Goal: Navigation & Orientation: Find specific page/section

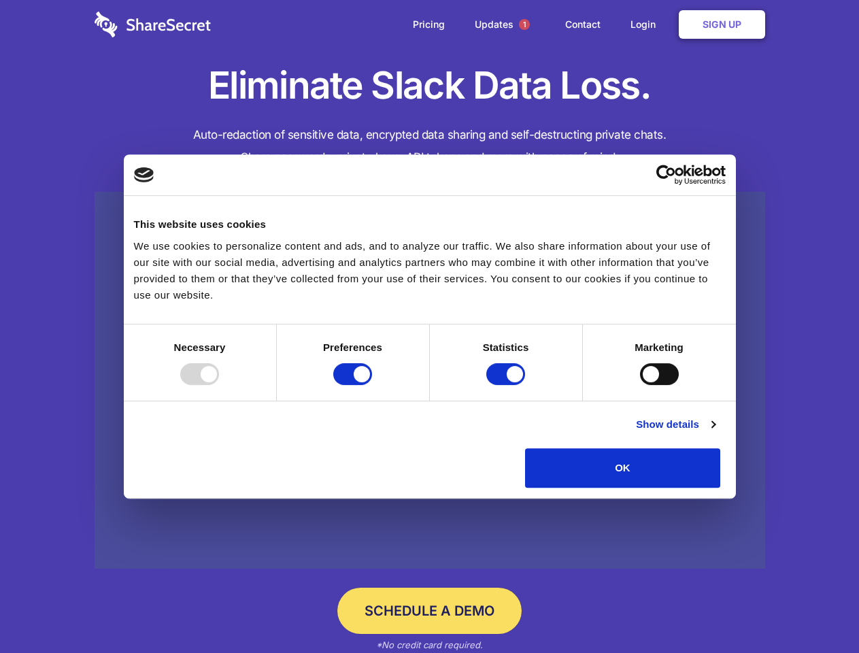
click at [219, 385] on div at bounding box center [199, 374] width 39 height 22
click at [372, 385] on input "Preferences" at bounding box center [352, 374] width 39 height 22
checkbox input "false"
click at [507, 385] on input "Statistics" at bounding box center [505, 374] width 39 height 22
checkbox input "false"
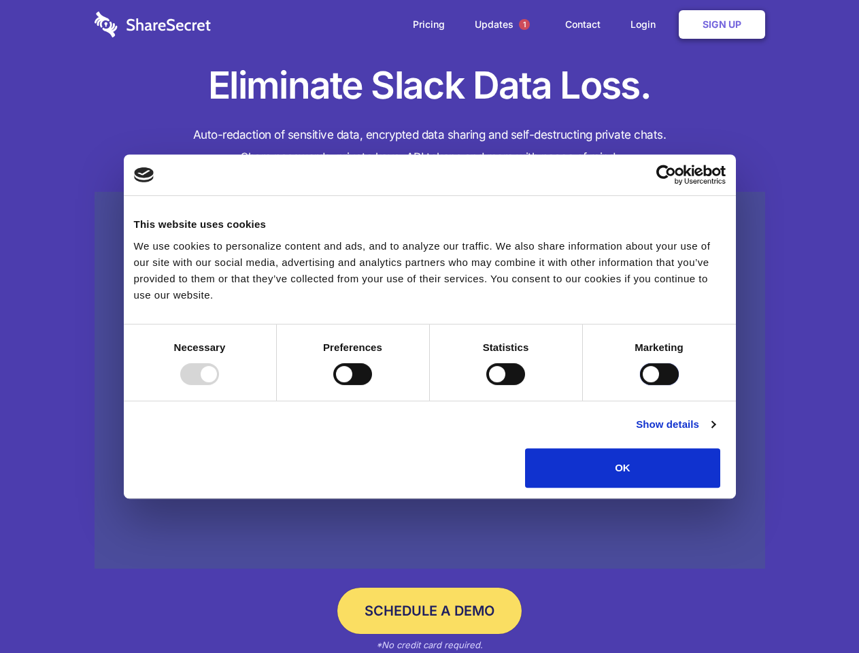
click at [640, 385] on input "Marketing" at bounding box center [659, 374] width 39 height 22
checkbox input "true"
click at [715, 433] on link "Show details" at bounding box center [675, 424] width 79 height 16
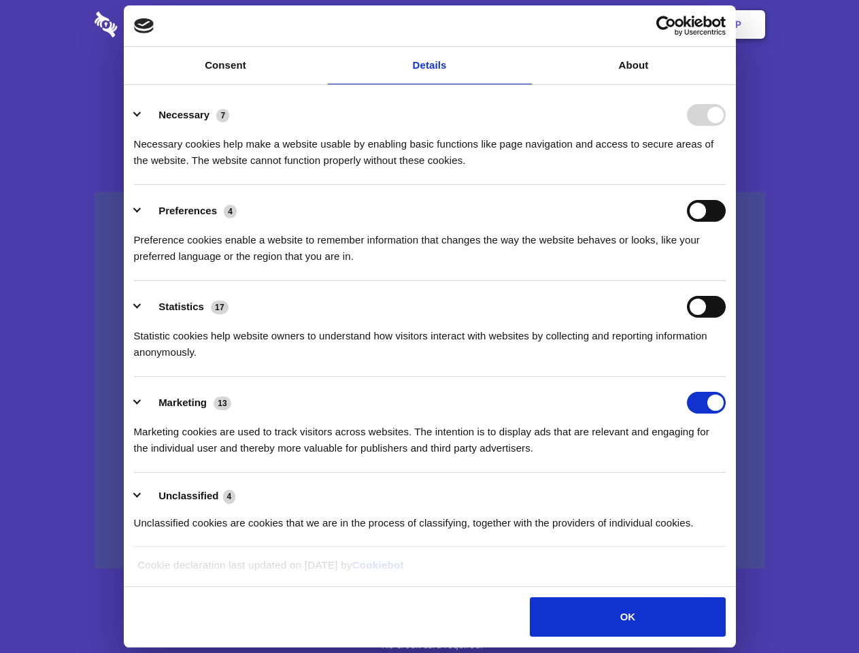
click at [732, 492] on ul "Necessary 7 Necessary cookies help make a website usable by enabling basic func…" at bounding box center [429, 318] width 605 height 458
click at [524, 24] on span "1" at bounding box center [524, 24] width 11 height 11
